Goal: Task Accomplishment & Management: Manage account settings

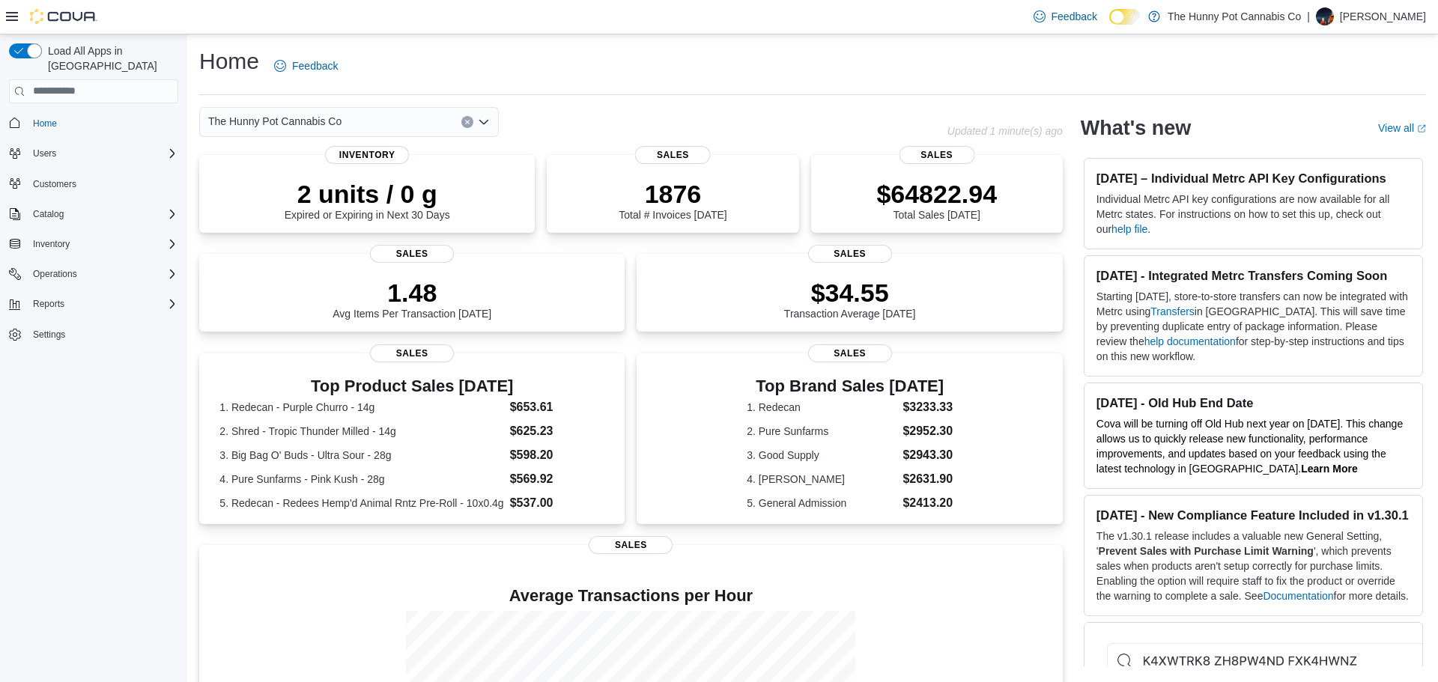
click at [273, 117] on span "The Hunny Pot Cannabis Co" at bounding box center [274, 121] width 133 height 18
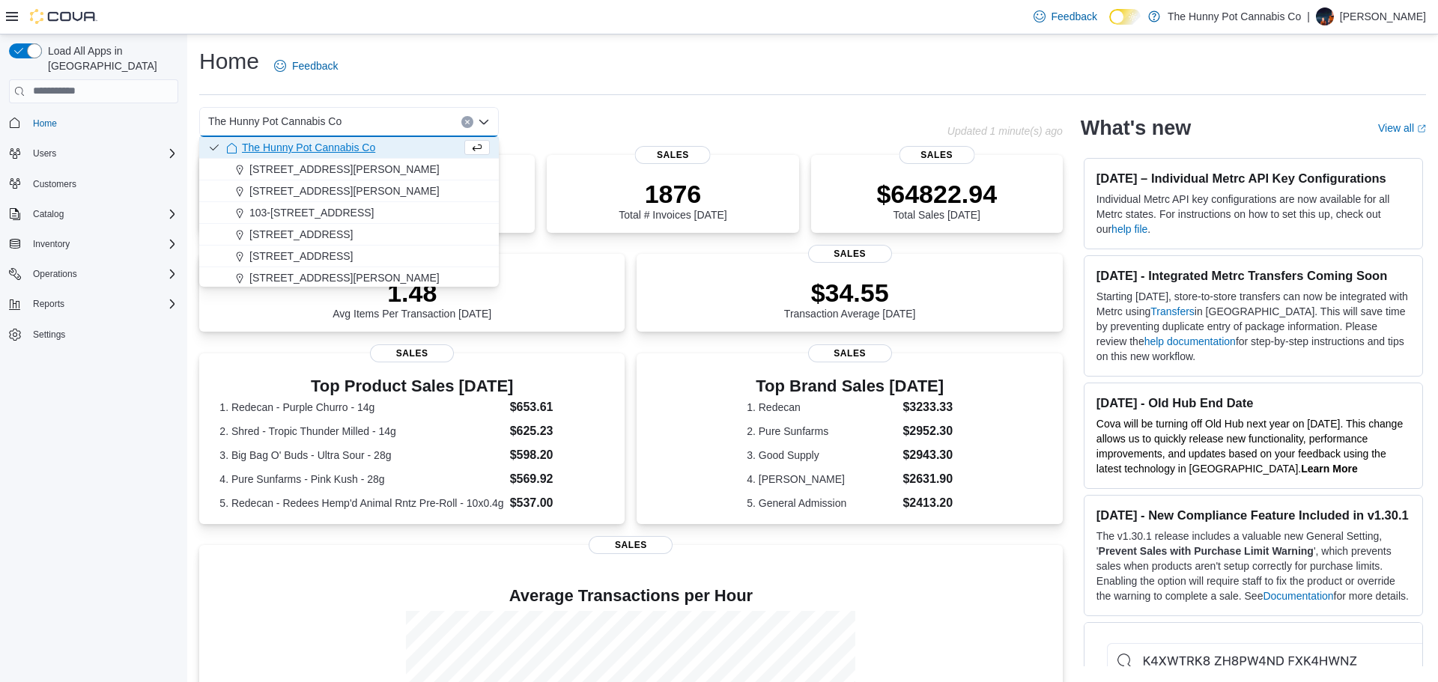
click at [286, 119] on span "The Hunny Pot Cannabis Co" at bounding box center [274, 121] width 133 height 18
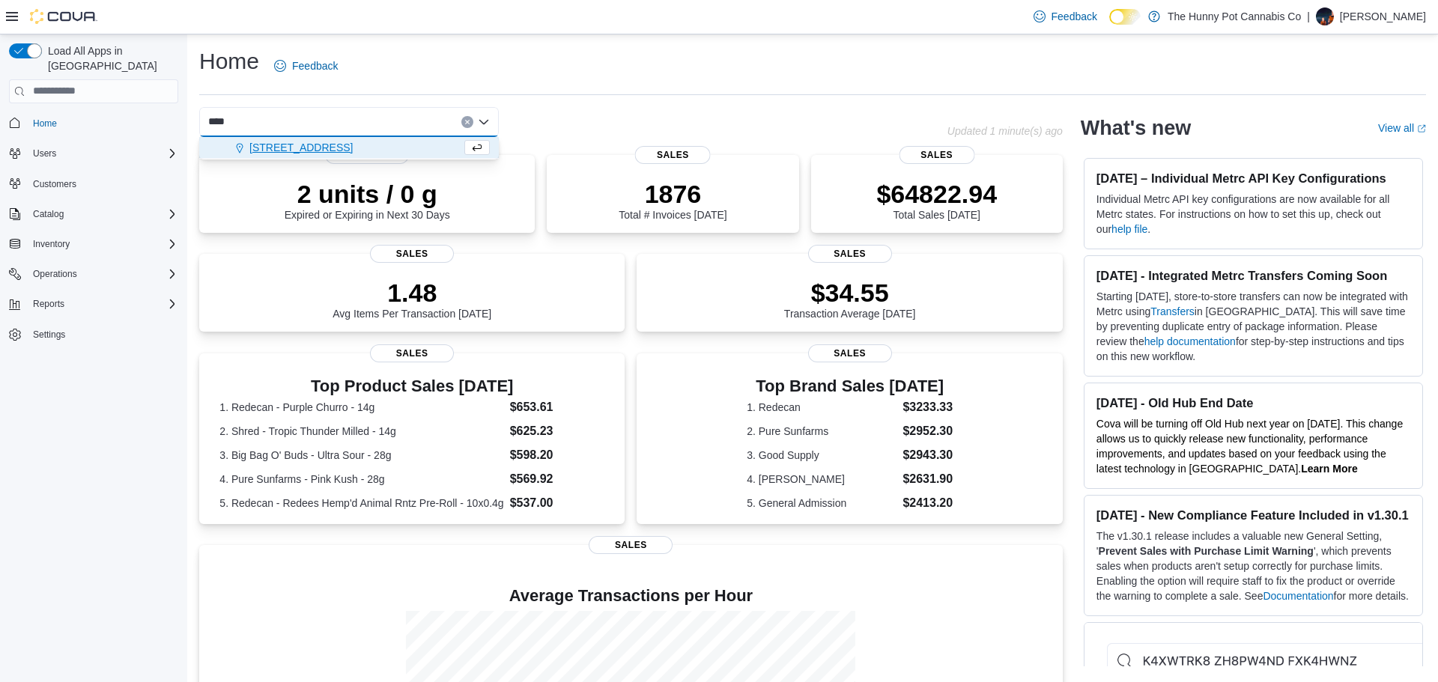
type input "****"
click at [294, 140] on span "5754 Hazeldean Rd" at bounding box center [300, 147] width 103 height 15
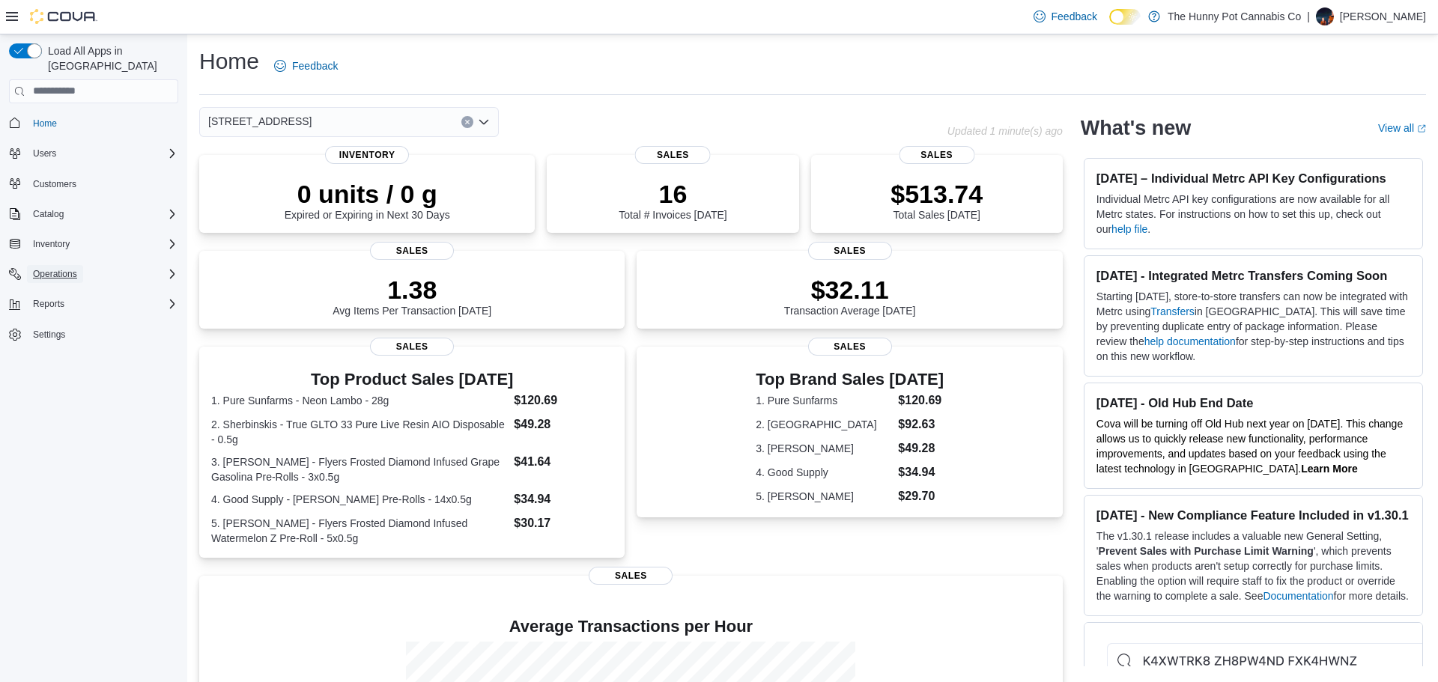
click at [72, 268] on span "Operations" at bounding box center [55, 274] width 44 height 12
click at [75, 289] on span "Cash Management" at bounding box center [65, 295] width 76 height 12
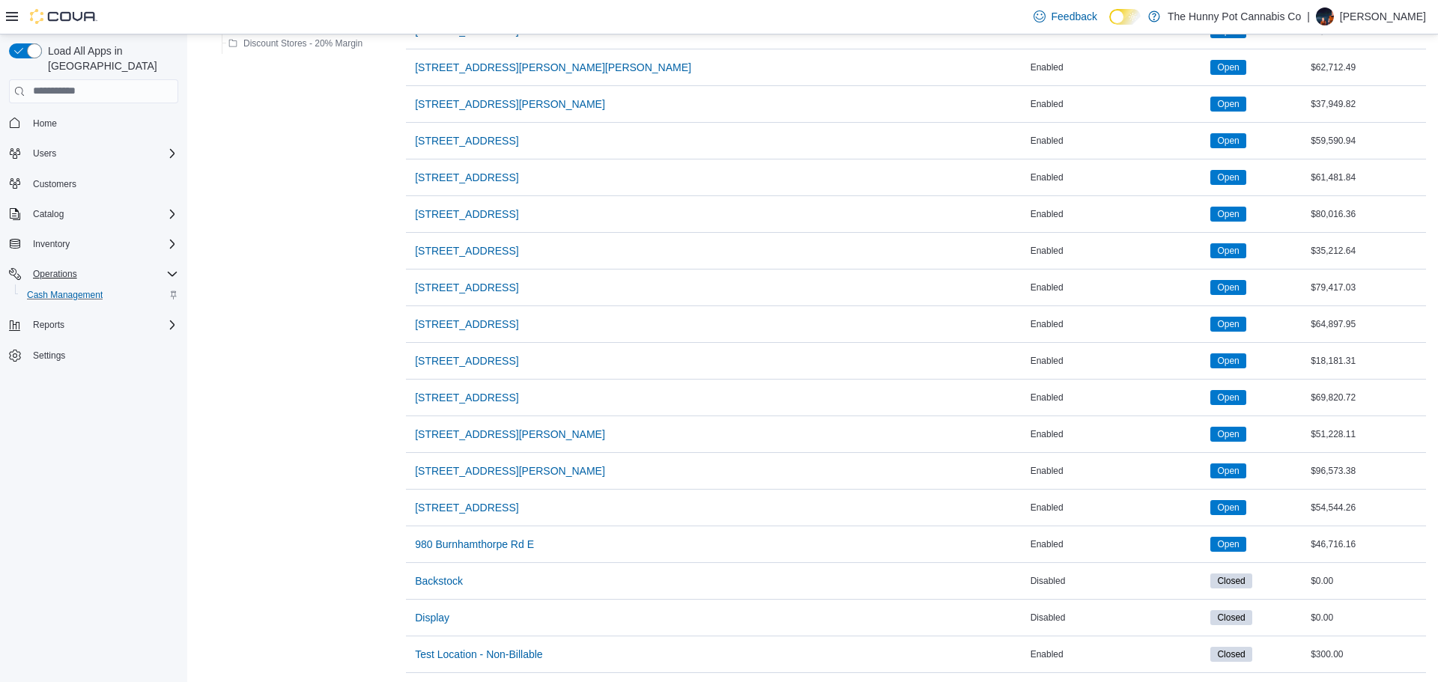
scroll to position [1036, 0]
click at [458, 353] on span "5754 Hazeldean Rd" at bounding box center [466, 360] width 103 height 15
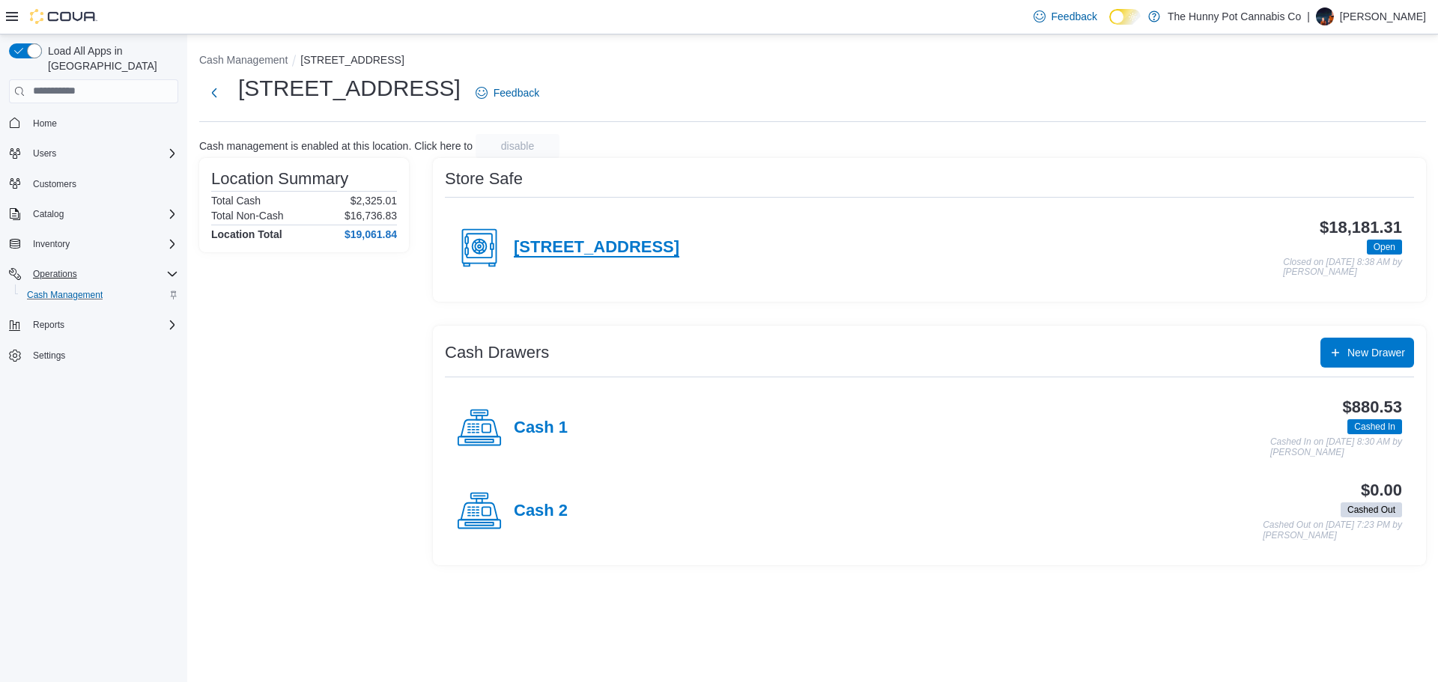
click at [562, 242] on h4 "9-5754 Hazeldean Rd" at bounding box center [597, 247] width 166 height 19
